Goal: Entertainment & Leisure: Consume media (video, audio)

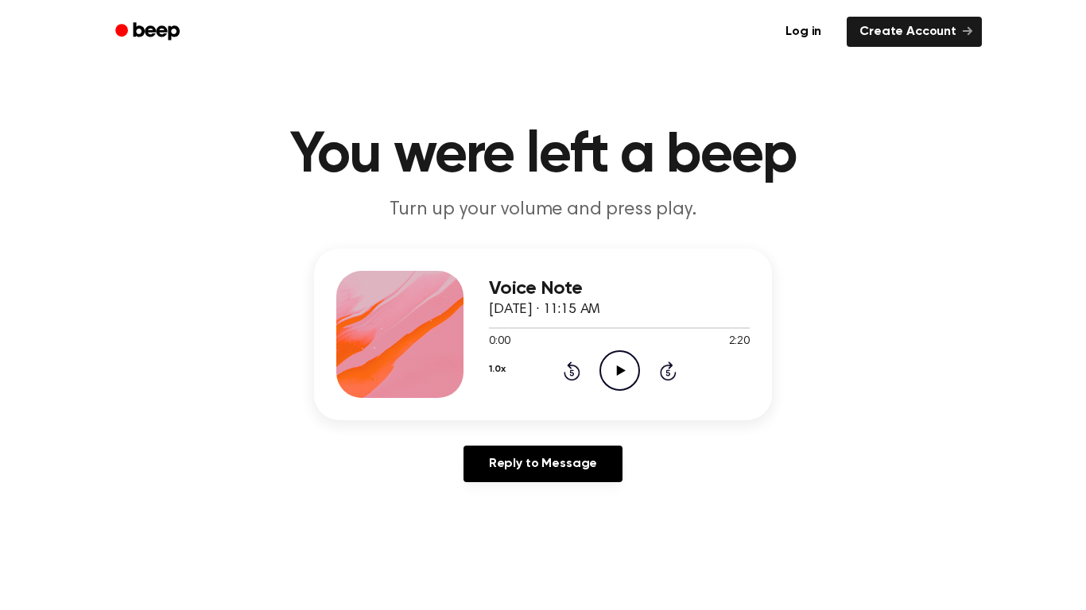
click at [608, 386] on circle at bounding box center [619, 370] width 39 height 39
click at [633, 376] on icon "Play Audio" at bounding box center [619, 371] width 41 height 41
click at [633, 376] on icon "Pause Audio" at bounding box center [619, 371] width 41 height 41
click at [616, 352] on circle at bounding box center [619, 370] width 39 height 39
click at [615, 347] on div "0:52 2:20" at bounding box center [619, 342] width 261 height 17
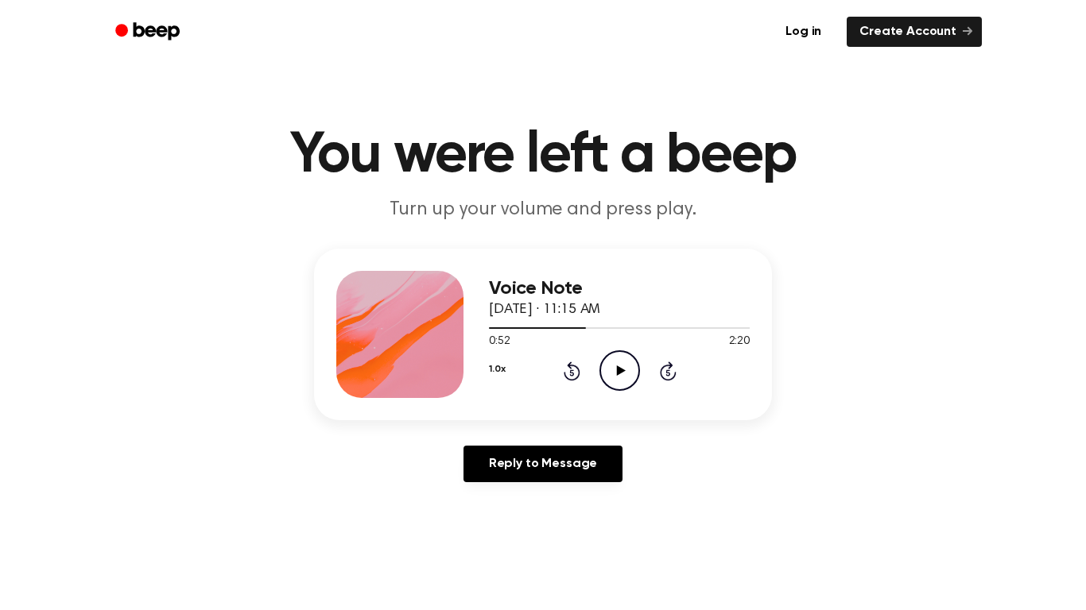
click at [622, 368] on icon "Play Audio" at bounding box center [619, 371] width 41 height 41
click at [615, 362] on icon "Pause Audio" at bounding box center [619, 371] width 41 height 41
click at [618, 364] on icon "Play Audio" at bounding box center [619, 371] width 41 height 41
click at [561, 359] on div "1.0x Rewind 5 seconds Pause Audio Skip 5 seconds" at bounding box center [619, 371] width 261 height 41
click at [568, 366] on icon at bounding box center [572, 371] width 17 height 19
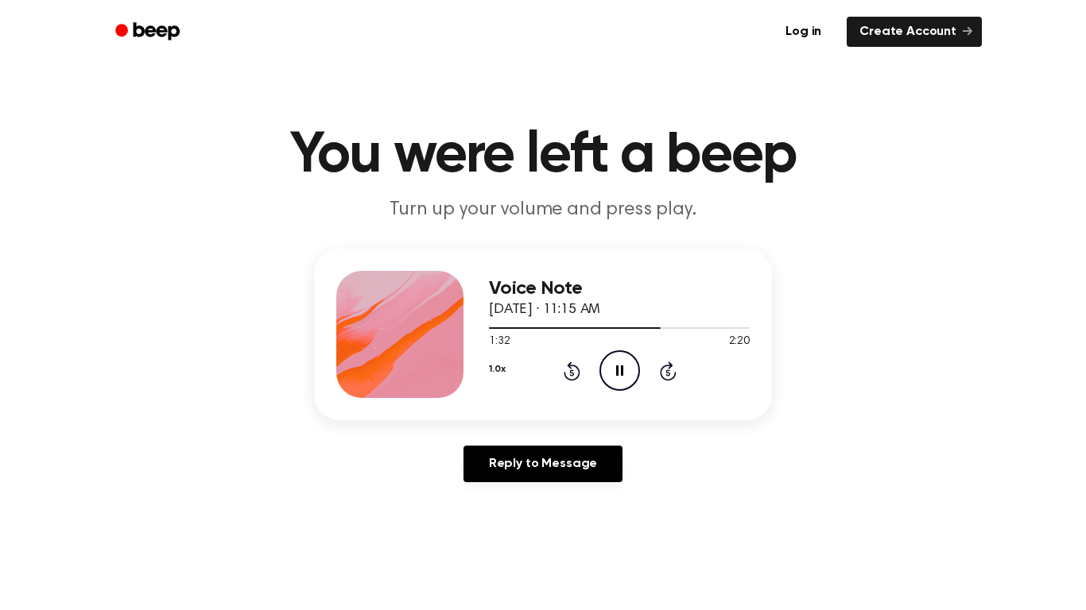
click at [568, 366] on icon at bounding box center [572, 371] width 17 height 19
click at [618, 369] on icon "Pause Audio" at bounding box center [619, 371] width 41 height 41
click at [620, 366] on icon "Play Audio" at bounding box center [619, 371] width 41 height 41
click at [620, 366] on icon "Pause Audio" at bounding box center [619, 371] width 41 height 41
click at [629, 378] on icon "Play Audio" at bounding box center [619, 371] width 41 height 41
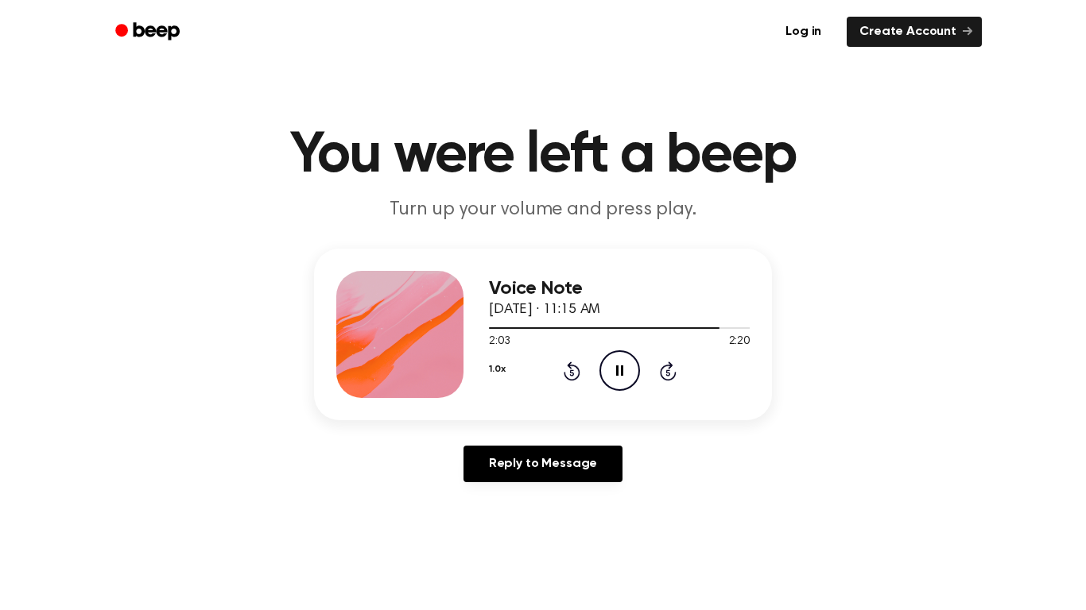
click at [617, 370] on icon at bounding box center [619, 371] width 7 height 10
click at [620, 371] on icon at bounding box center [620, 371] width 9 height 10
click at [620, 371] on icon at bounding box center [619, 371] width 7 height 10
click at [632, 381] on icon "Play Audio" at bounding box center [619, 371] width 41 height 41
click at [571, 379] on icon at bounding box center [572, 371] width 17 height 19
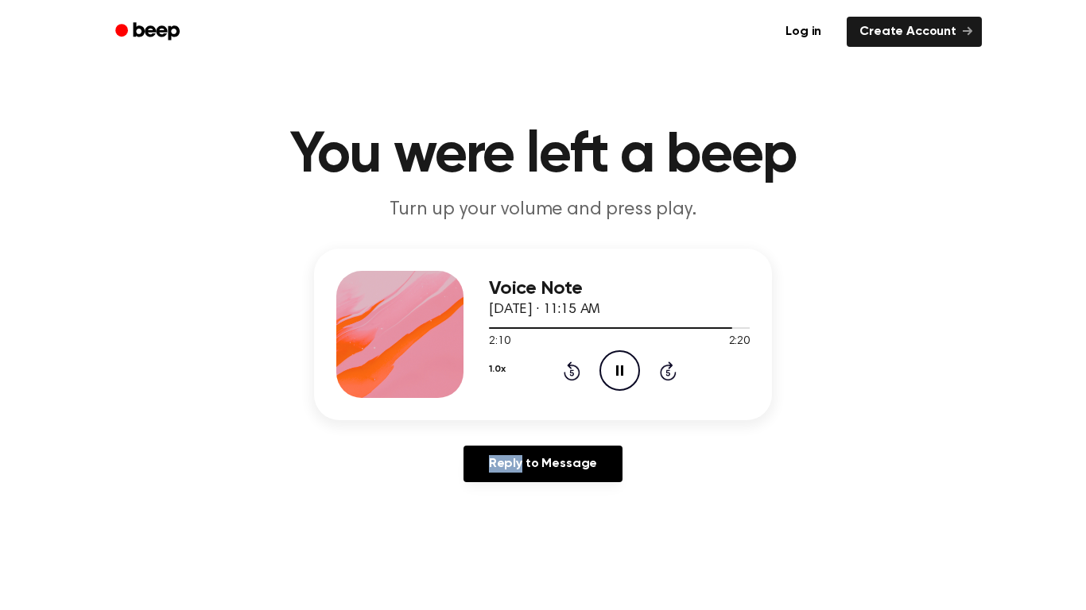
click at [571, 379] on icon at bounding box center [572, 371] width 17 height 19
click at [622, 377] on icon "Pause Audio" at bounding box center [619, 371] width 41 height 41
click at [612, 359] on icon "Play Audio" at bounding box center [619, 371] width 41 height 41
click at [615, 363] on icon "Play Audio" at bounding box center [619, 371] width 41 height 41
click at [671, 371] on icon "Skip 5 seconds" at bounding box center [667, 371] width 17 height 21
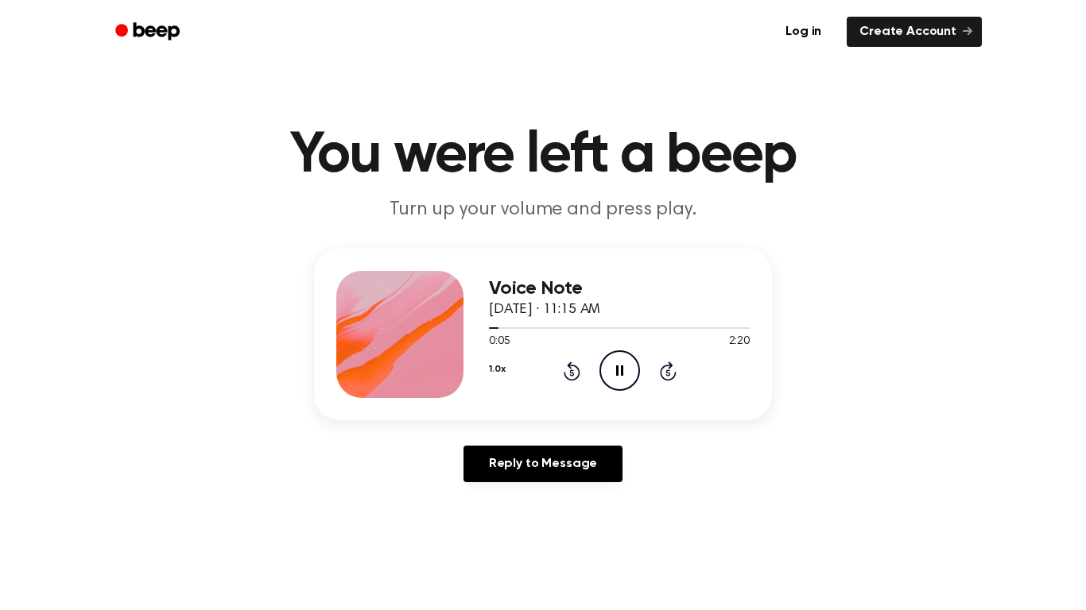
click at [671, 371] on icon "Skip 5 seconds" at bounding box center [667, 371] width 17 height 21
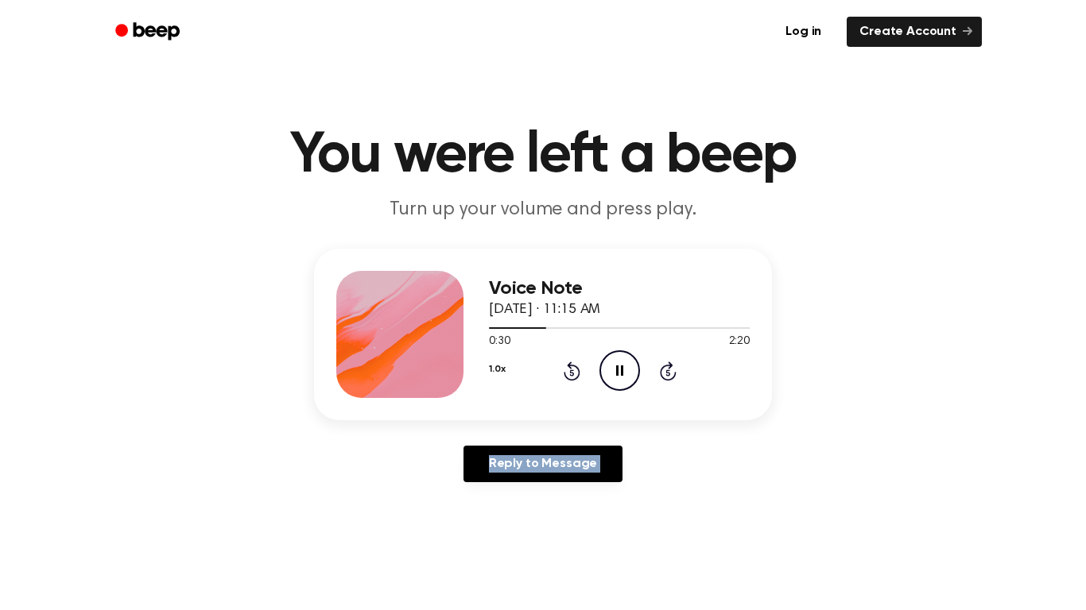
click at [671, 371] on icon "Skip 5 seconds" at bounding box center [667, 371] width 17 height 21
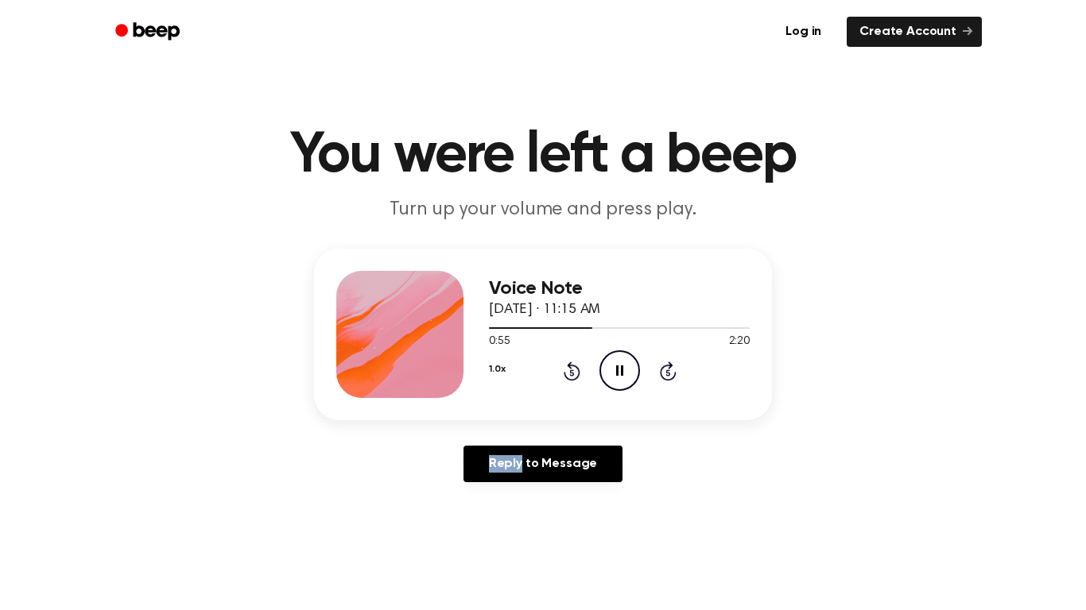
click at [671, 371] on icon "Skip 5 seconds" at bounding box center [667, 371] width 17 height 21
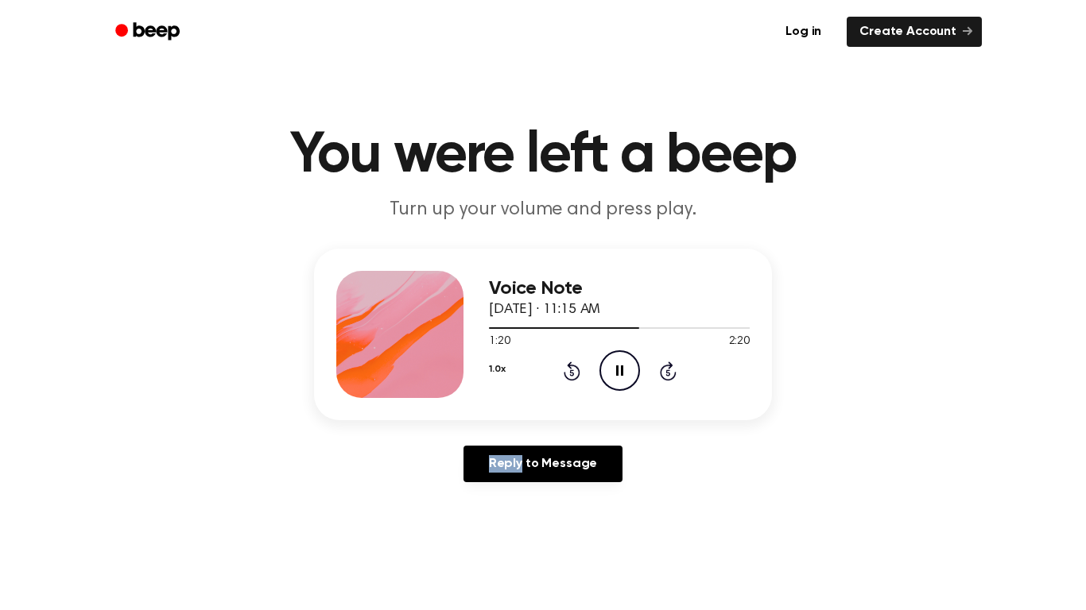
click at [671, 371] on icon "Skip 5 seconds" at bounding box center [667, 371] width 17 height 21
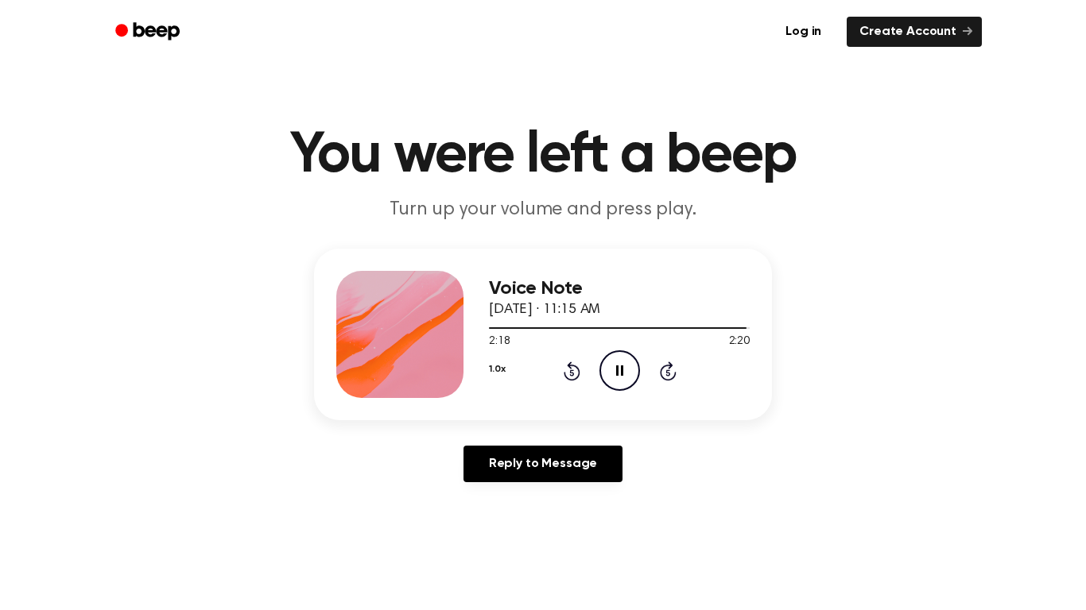
click at [630, 373] on icon "Pause Audio" at bounding box center [619, 371] width 41 height 41
